Goal: Complete application form

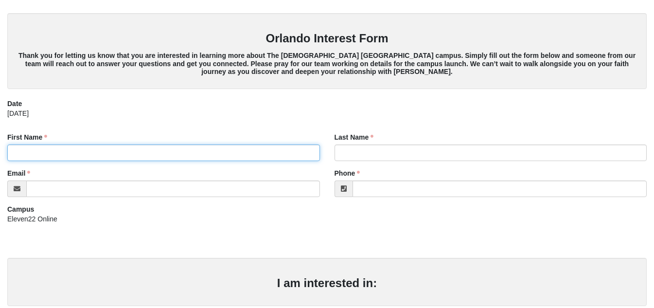
click at [101, 149] on input "First Name" at bounding box center [163, 152] width 313 height 17
type input "[PERSON_NAME]"
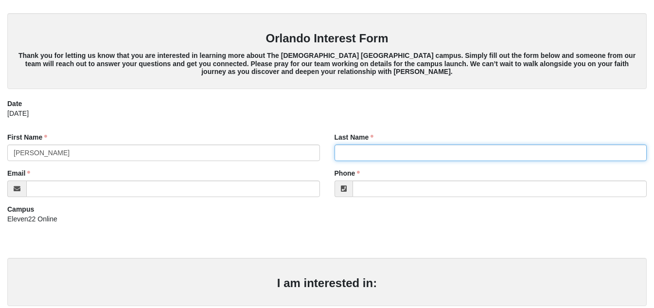
click at [415, 147] on input "Last Name" at bounding box center [491, 152] width 313 height 17
type input "[PERSON_NAME]"
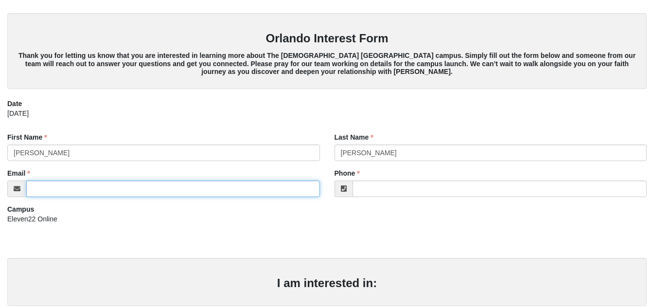
click at [212, 193] on input "Email" at bounding box center [173, 188] width 294 height 17
type input "[EMAIL_ADDRESS][DOMAIN_NAME]"
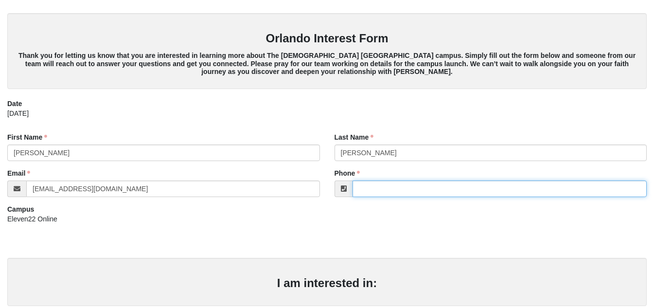
click at [419, 195] on input "Phone" at bounding box center [500, 188] width 295 height 17
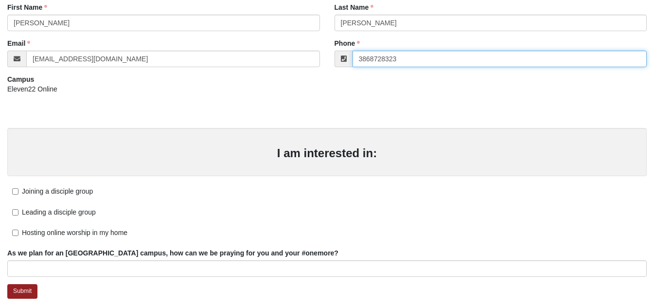
scroll to position [133, 0]
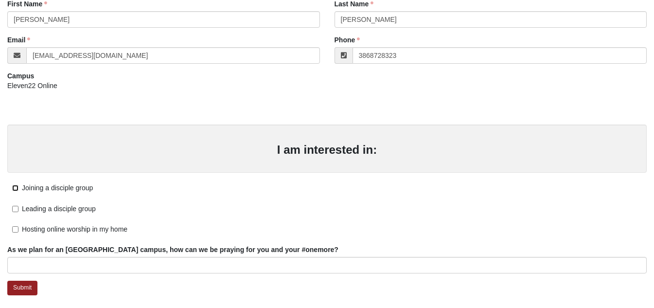
type input "[PHONE_NUMBER]"
click at [15, 190] on input "Joining a disciple group" at bounding box center [15, 188] width 6 height 6
checkbox input "true"
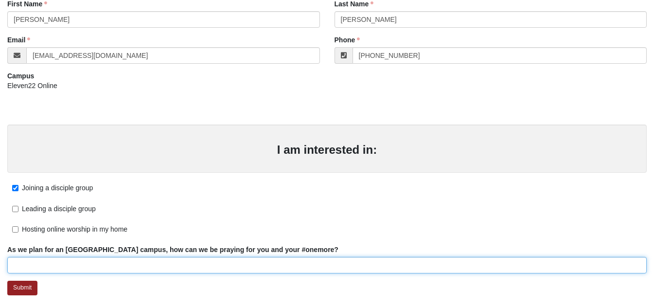
click at [171, 265] on input "As we plan for an [GEOGRAPHIC_DATA] campus, how can we be praying for you and y…" at bounding box center [327, 265] width 640 height 17
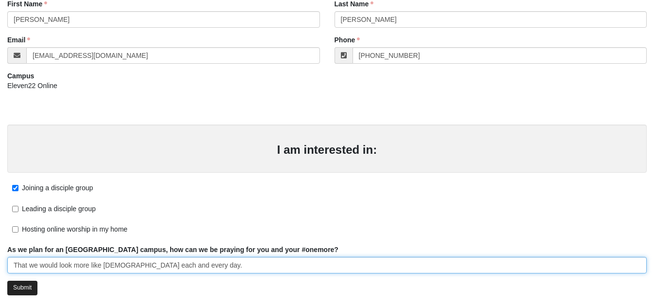
type input "That we would look more like [DEMOGRAPHIC_DATA] each and every day."
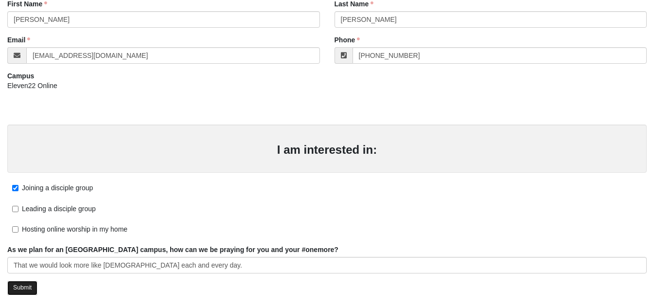
click at [18, 286] on link "Submit" at bounding box center [22, 288] width 30 height 14
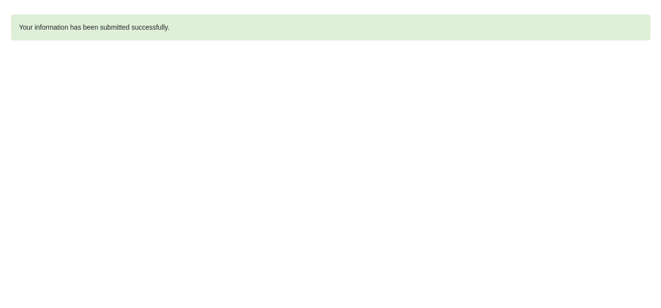
scroll to position [0, 0]
